Goal: Transaction & Acquisition: Purchase product/service

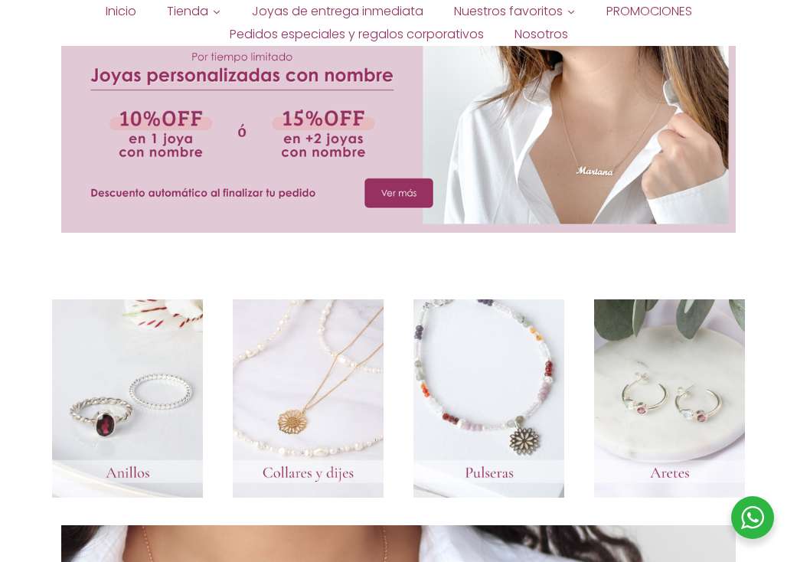
scroll to position [314, 0]
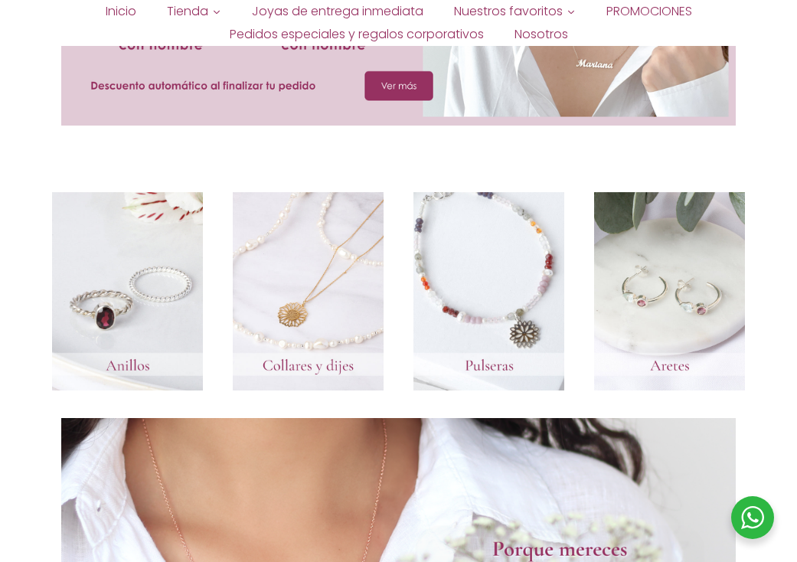
click at [650, 228] on link at bounding box center [669, 291] width 151 height 198
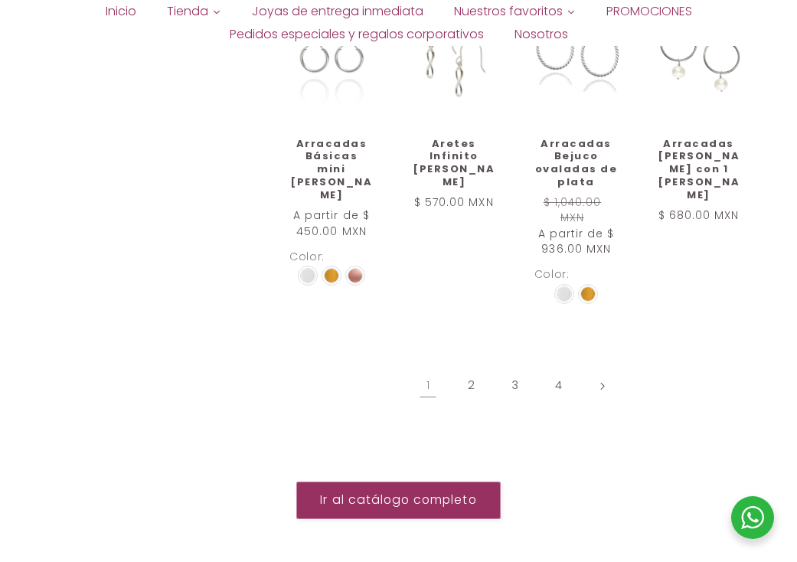
scroll to position [1418, 0]
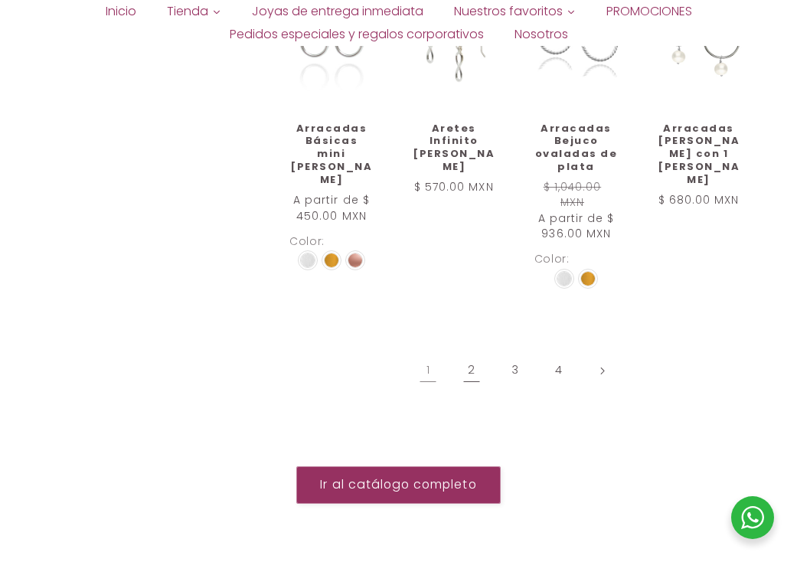
click at [468, 353] on link "2" at bounding box center [471, 370] width 35 height 35
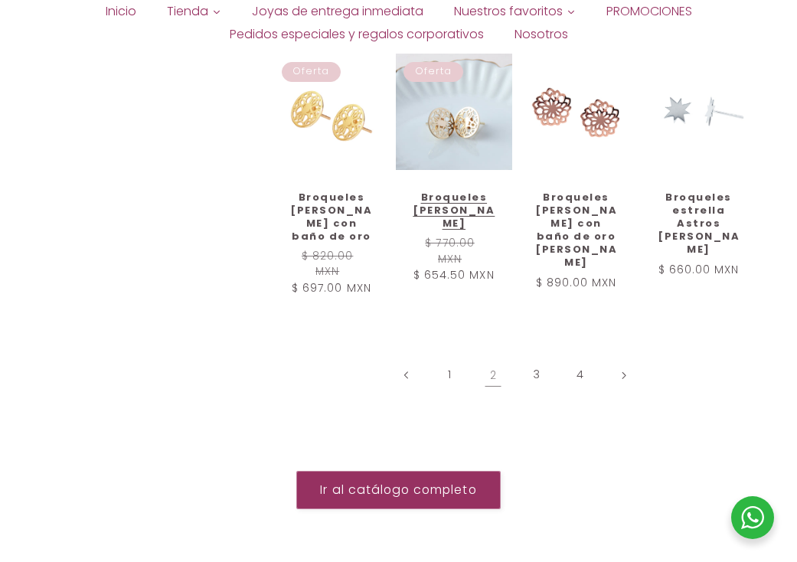
scroll to position [1371, 0]
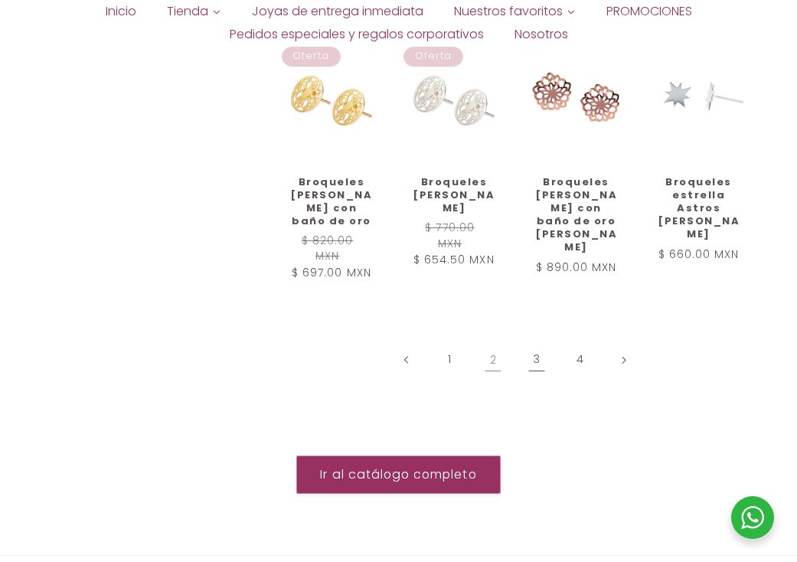
click at [542, 342] on link "3" at bounding box center [536, 359] width 35 height 35
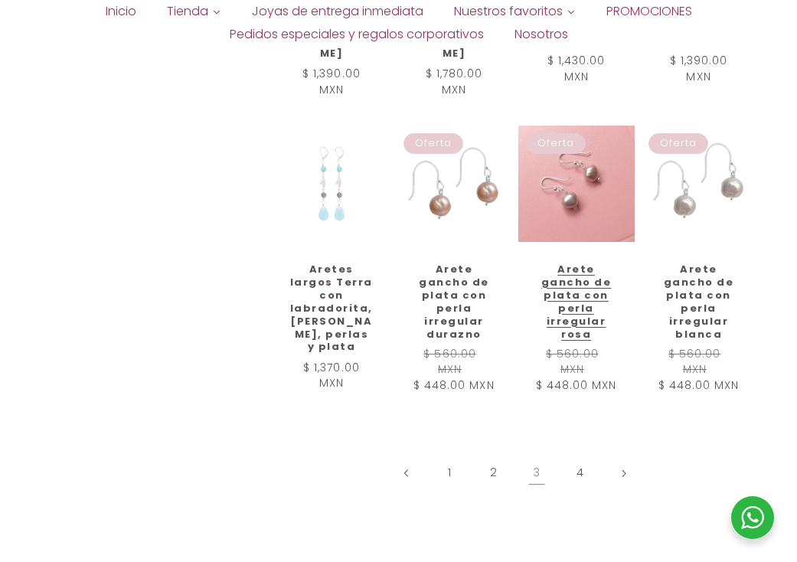
scroll to position [1322, 0]
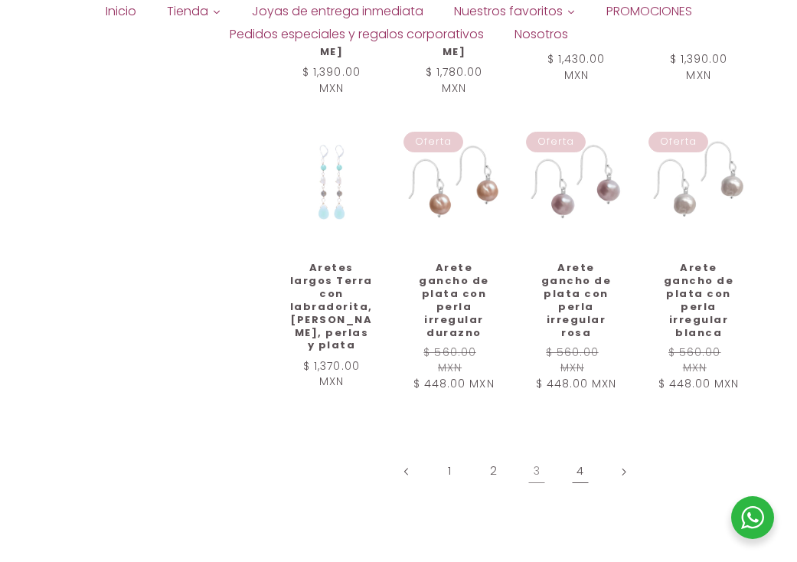
click at [585, 454] on link "4" at bounding box center [580, 471] width 35 height 35
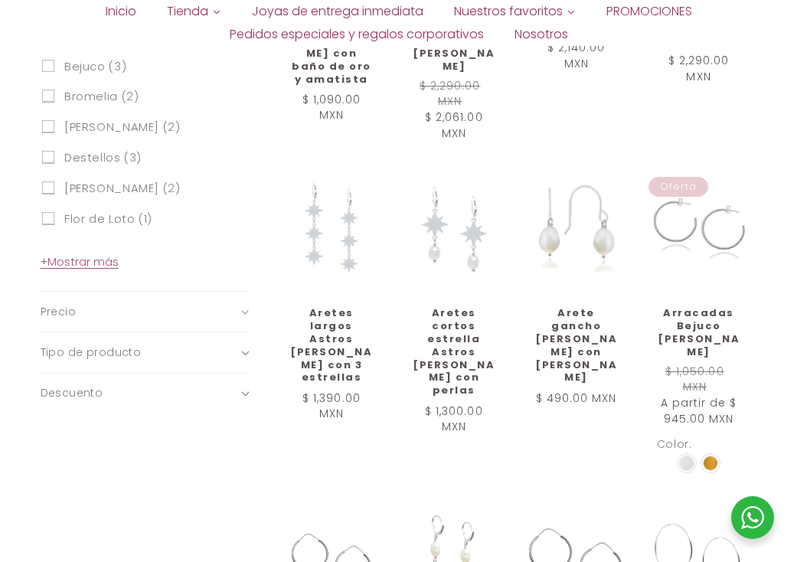
scroll to position [696, 0]
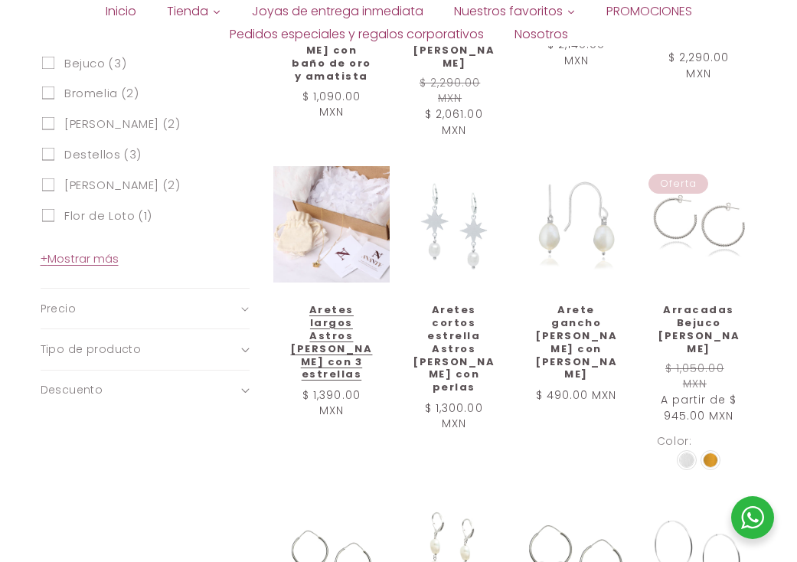
click at [341, 304] on link "Aretes largos Astros [PERSON_NAME] con 3 estrellas" at bounding box center [332, 342] width 84 height 77
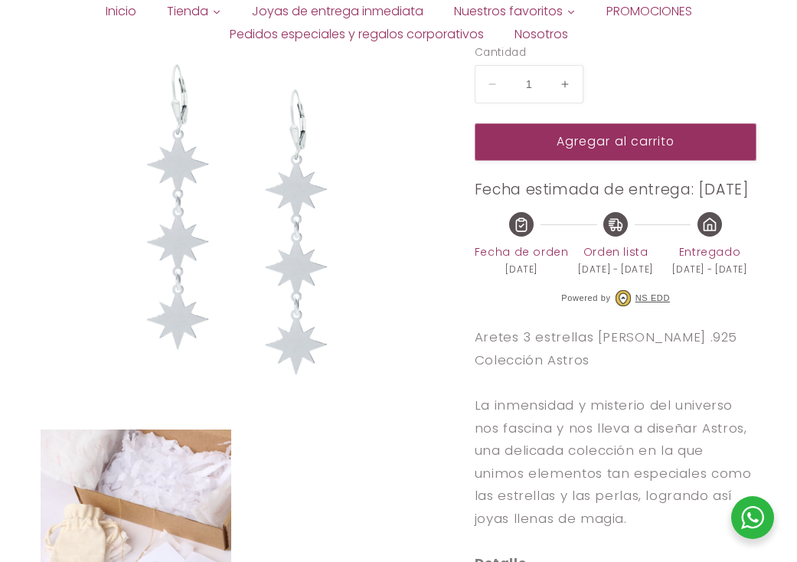
scroll to position [341, 0]
